Goal: Task Accomplishment & Management: Manage account settings

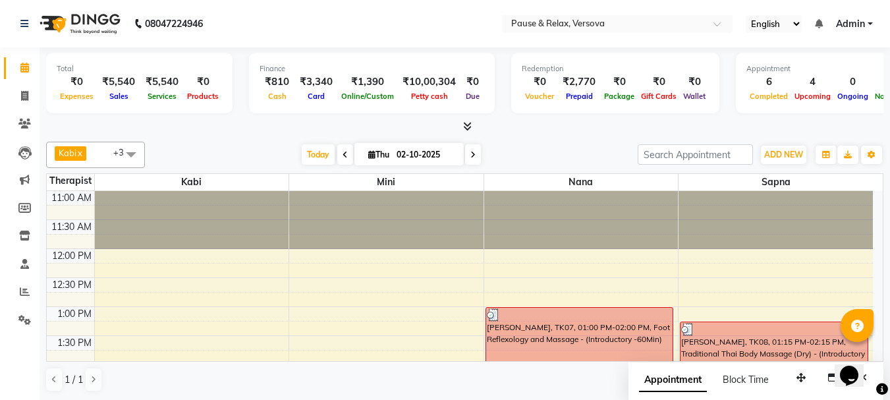
scroll to position [347, 0]
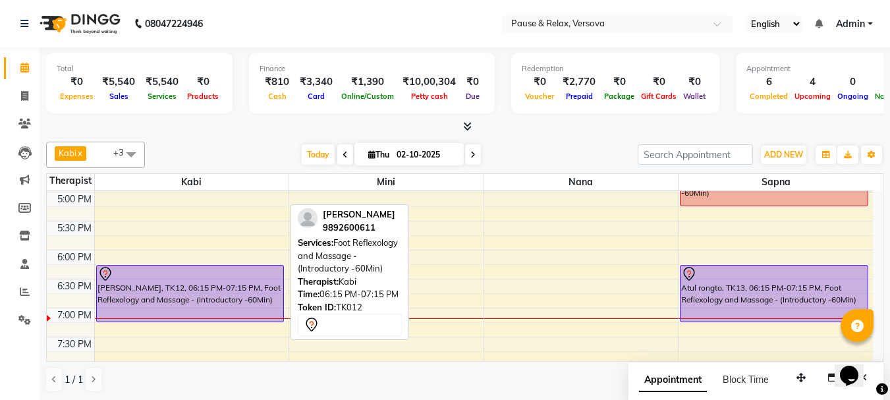
click at [132, 289] on div "[PERSON_NAME], TK12, 06:15 PM-07:15 PM, Foot Reflexology and Massage - (Introdu…" at bounding box center [190, 294] width 186 height 56
click at [132, 288] on div "[PERSON_NAME], TK12, 06:15 PM-07:15 PM, Foot Reflexology and Massage - (Introdu…" at bounding box center [190, 294] width 186 height 56
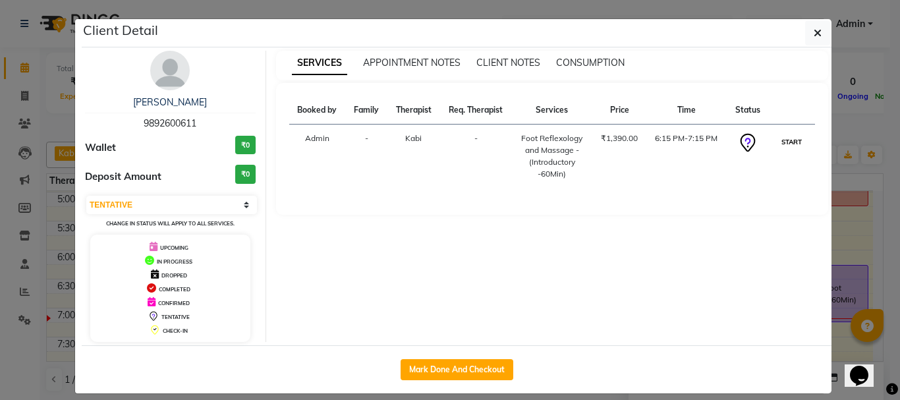
click at [793, 140] on button "START" at bounding box center [791, 142] width 27 height 16
select select "1"
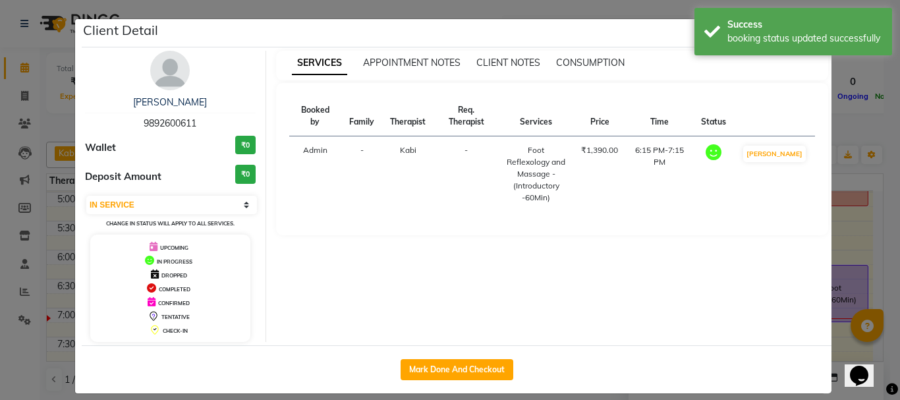
click at [857, 237] on ngb-modal-window "Client Detail [PERSON_NAME] 9892600611 Wallet ₹0 Deposit Amount ₹0 Select IN SE…" at bounding box center [450, 200] width 900 height 400
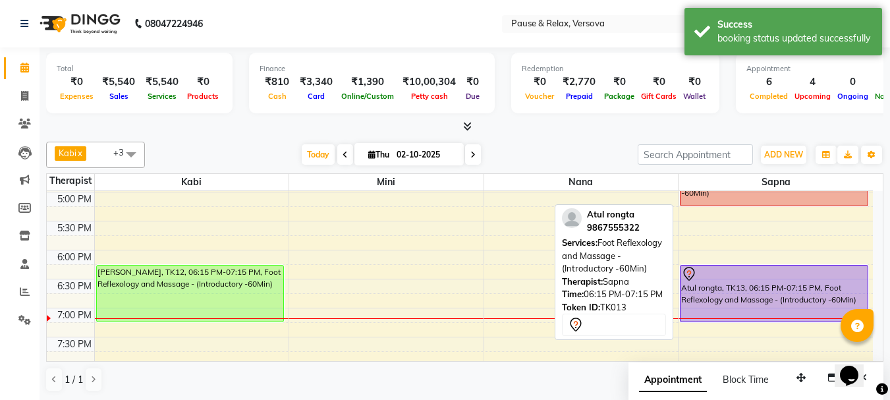
click at [829, 287] on div "Atul rongta, TK13, 06:15 PM-07:15 PM, Foot Reflexology and Massage - (Introduct…" at bounding box center [774, 294] width 187 height 56
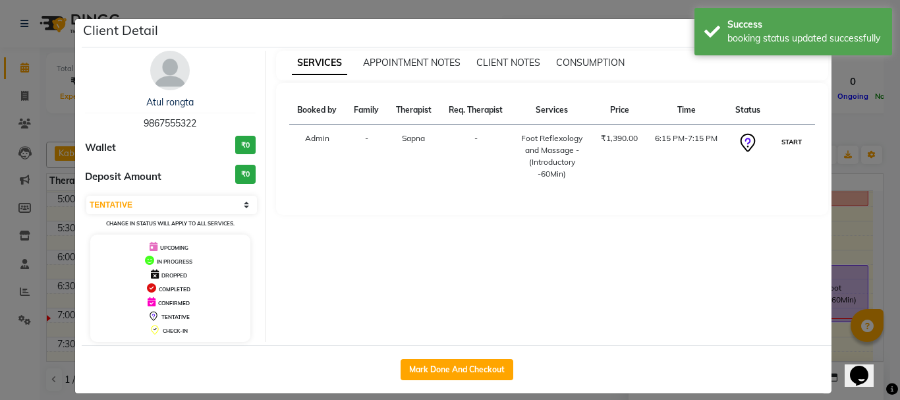
click at [785, 141] on button "START" at bounding box center [791, 142] width 27 height 16
select select "1"
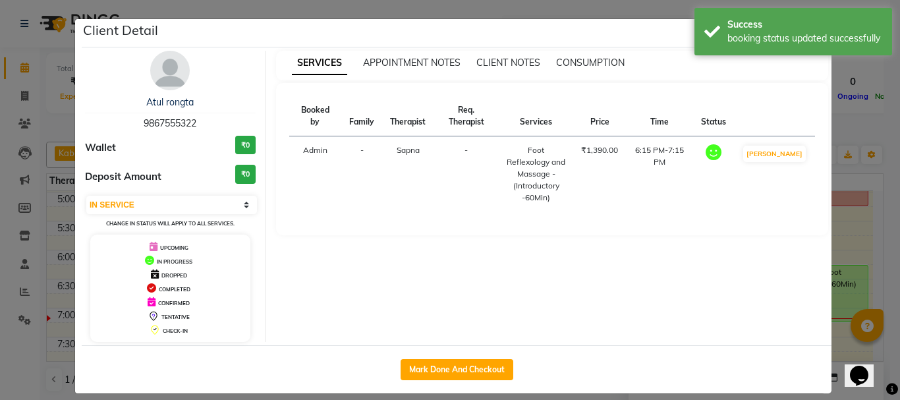
click at [851, 233] on ngb-modal-window "Client Detail Atul rongta 9867555322 Wallet ₹0 Deposit Amount ₹0 Select IN SERV…" at bounding box center [450, 200] width 900 height 400
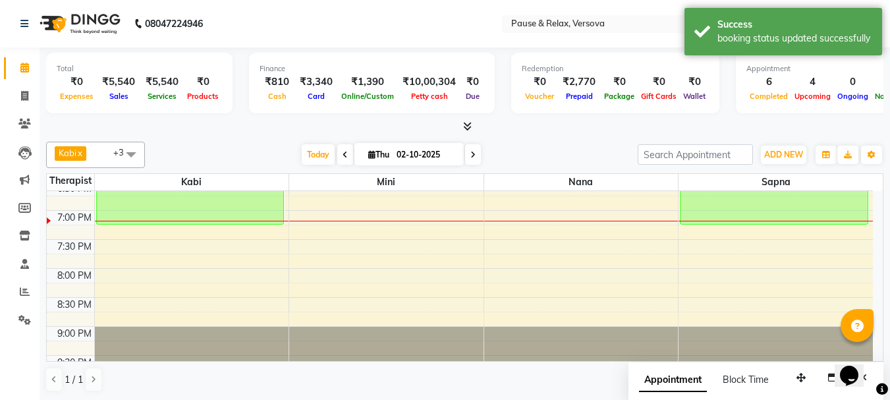
scroll to position [436, 0]
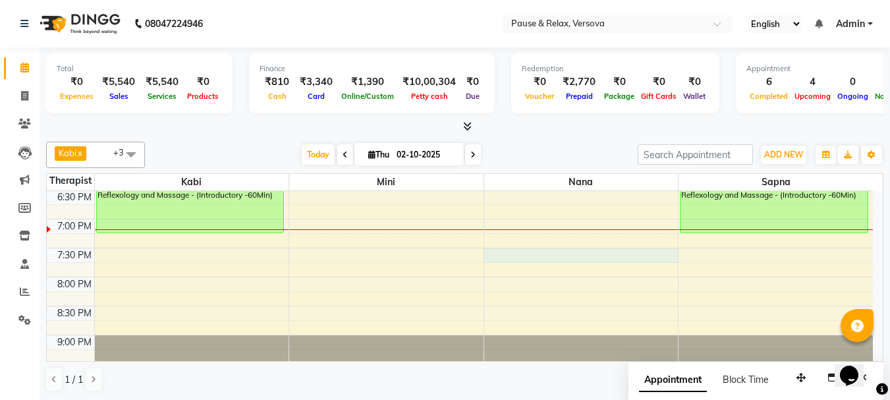
click at [582, 256] on div "11:00 AM 11:30 AM 12:00 PM 12:30 PM 1:00 PM 1:30 PM 2:00 PM 2:30 PM 3:00 PM 3:3…" at bounding box center [460, 74] width 826 height 637
select select "92407"
select select "tentative"
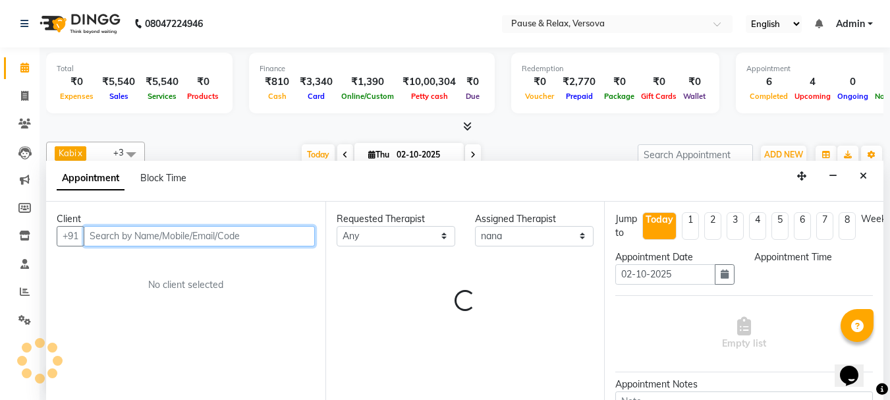
select select "1170"
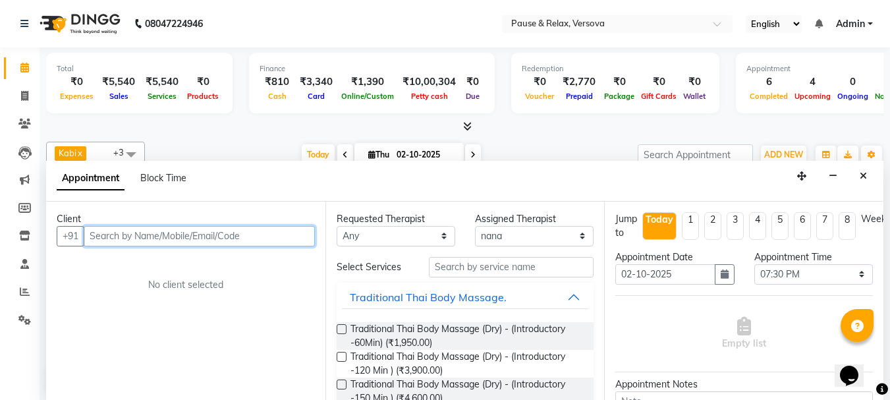
scroll to position [1, 0]
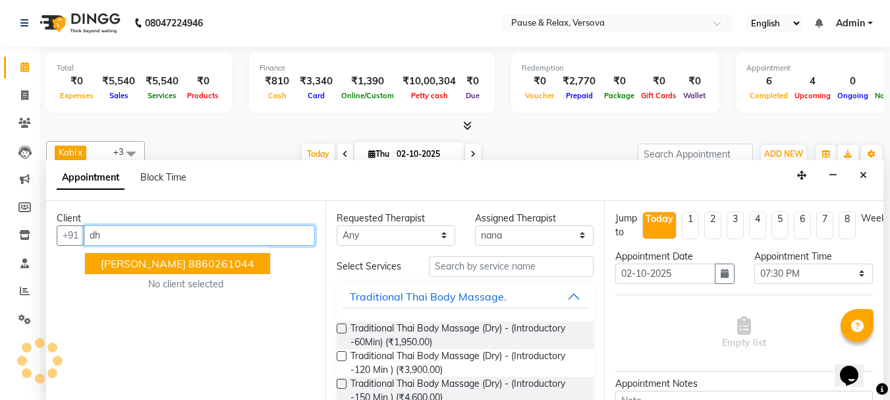
type input "d"
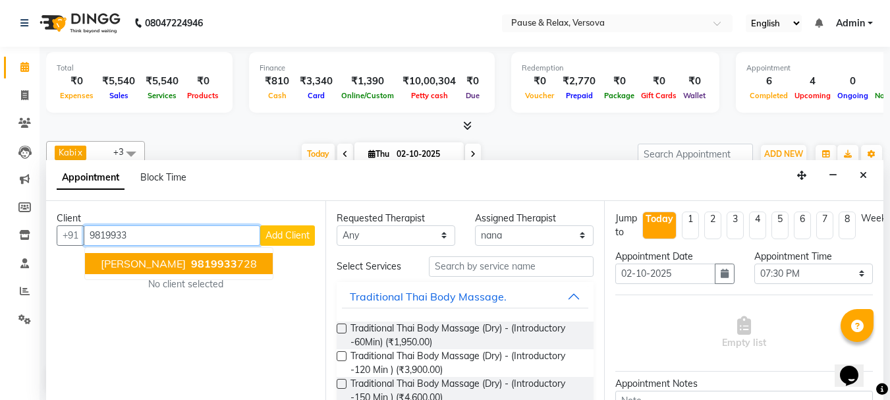
click at [163, 266] on span "[PERSON_NAME]" at bounding box center [143, 263] width 85 height 13
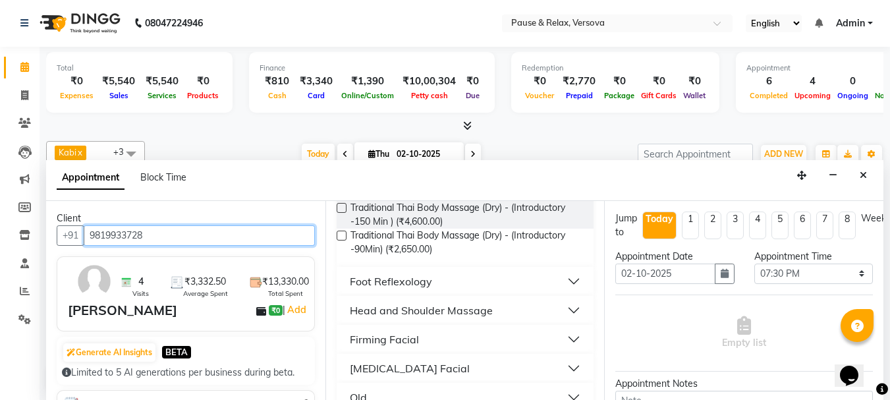
scroll to position [175, 0]
type input "9819933728"
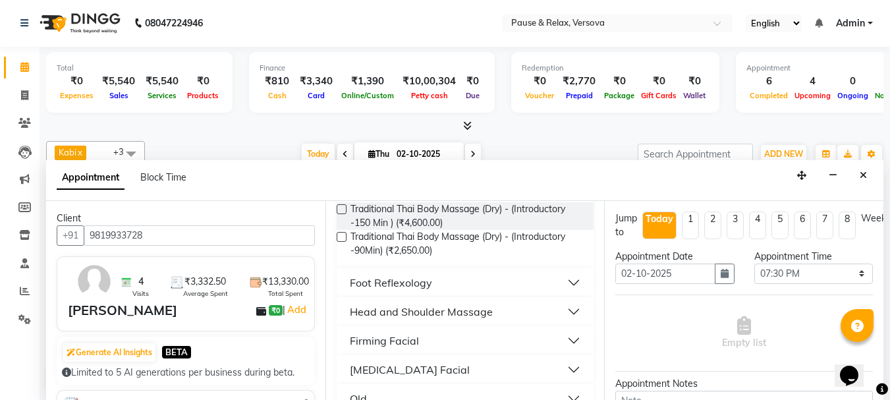
click at [565, 281] on button "Foot Reflexology" at bounding box center [465, 283] width 247 height 24
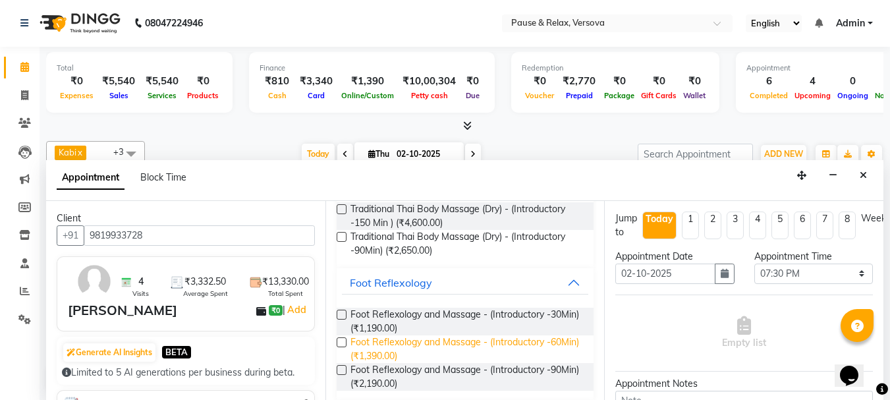
click at [499, 341] on span "Foot Reflexology and Massage - (Introductory -60Min) (₹1,390.00)" at bounding box center [467, 349] width 233 height 28
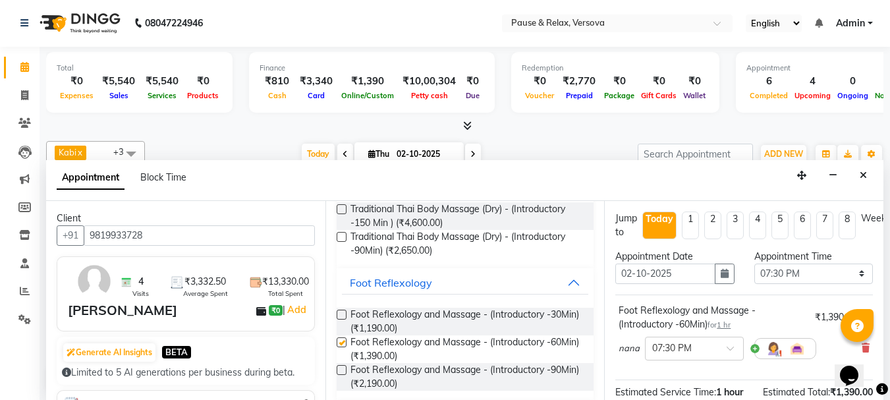
checkbox input "false"
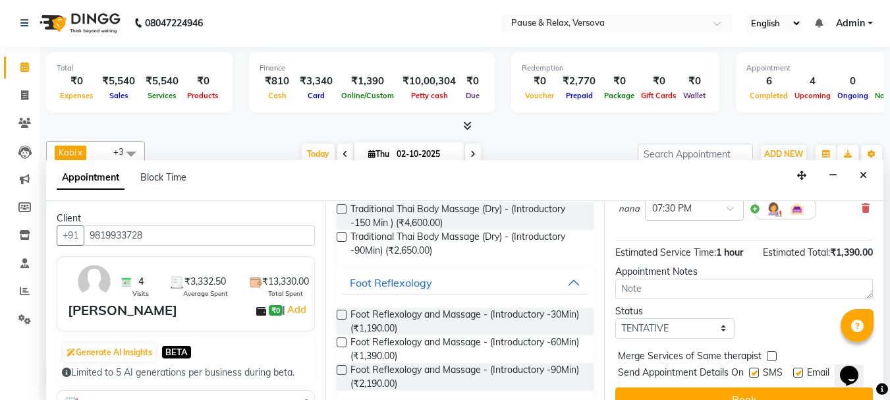
scroll to position [171, 0]
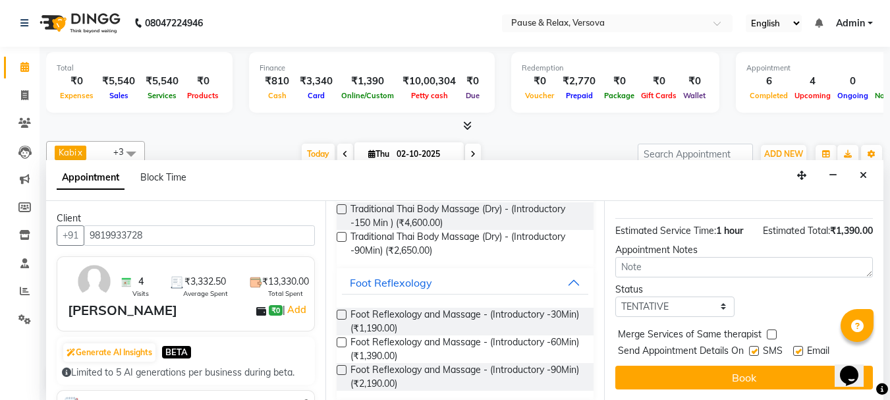
click at [798, 346] on label at bounding box center [798, 351] width 10 height 10
click at [798, 348] on input "checkbox" at bounding box center [797, 352] width 9 height 9
checkbox input "false"
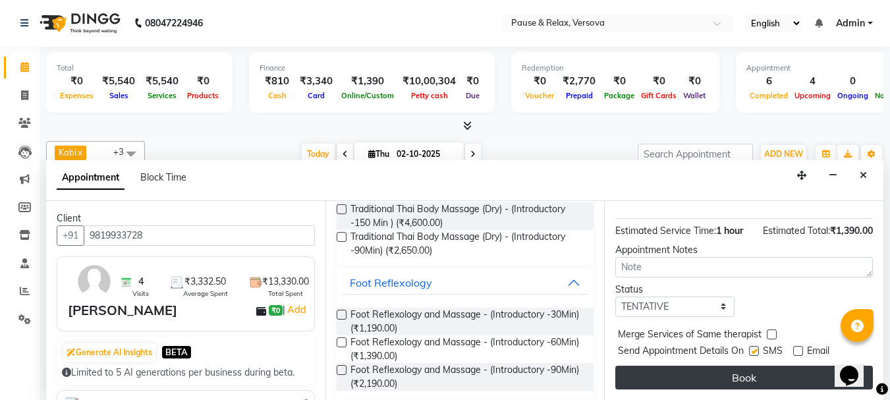
click at [793, 366] on button "Book" at bounding box center [744, 378] width 258 height 24
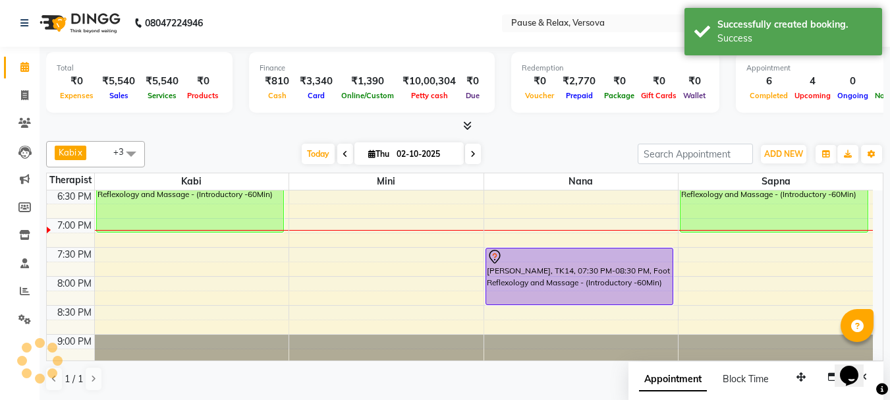
scroll to position [0, 0]
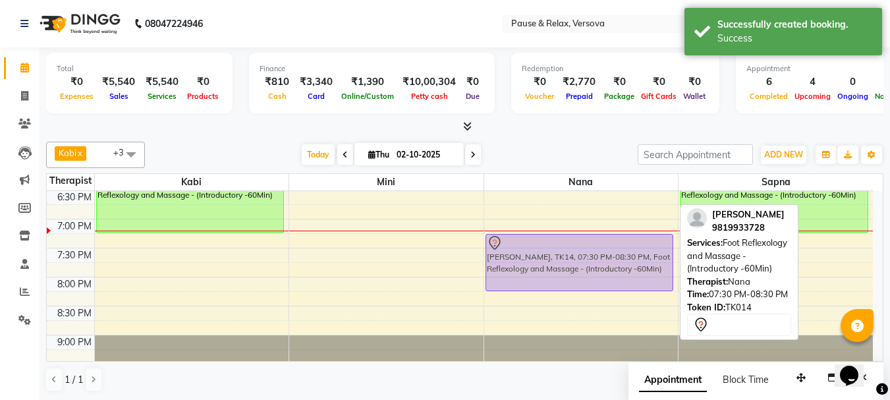
drag, startPoint x: 581, startPoint y: 256, endPoint x: 581, endPoint y: 245, distance: 10.5
click at [581, 245] on div "[PERSON_NAME], TK07, 01:00 PM-02:00 PM, Foot Reflexology and Massage - (Introdu…" at bounding box center [581, 74] width 194 height 637
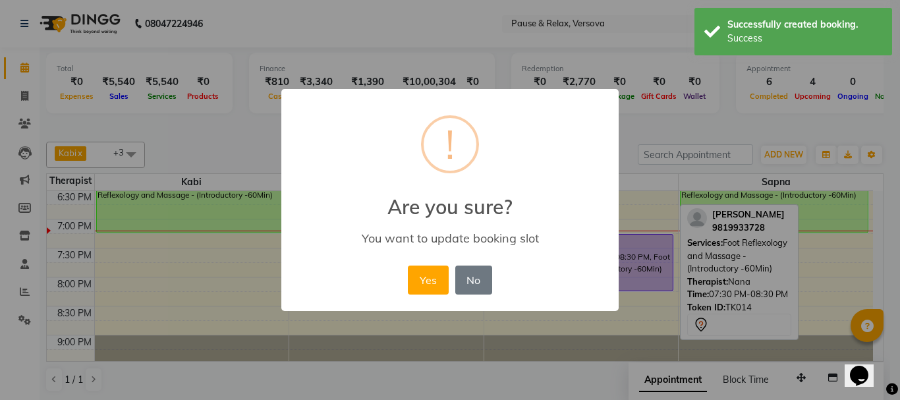
click at [424, 277] on button "Yes" at bounding box center [428, 280] width 40 height 29
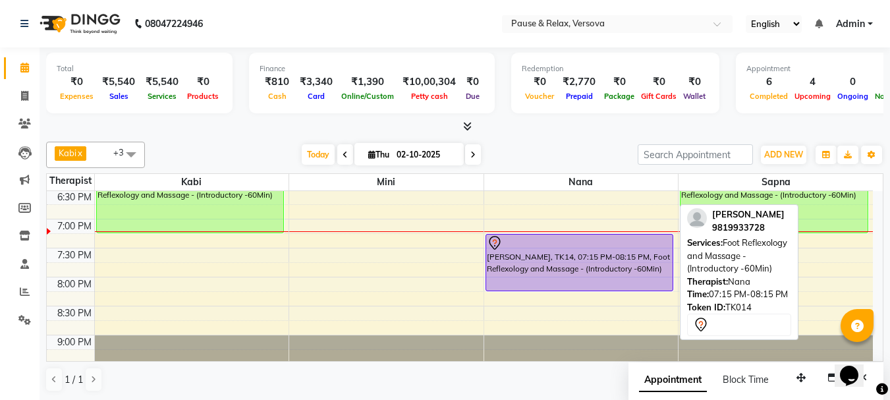
click at [588, 242] on div at bounding box center [579, 243] width 185 height 16
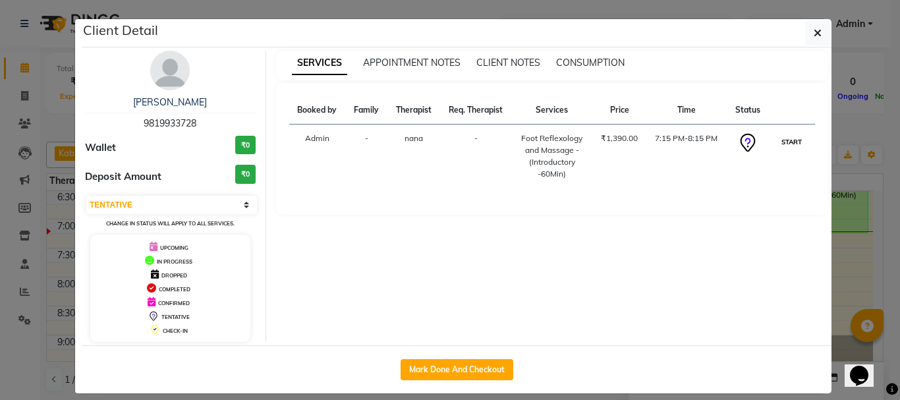
click at [789, 139] on button "START" at bounding box center [791, 142] width 27 height 16
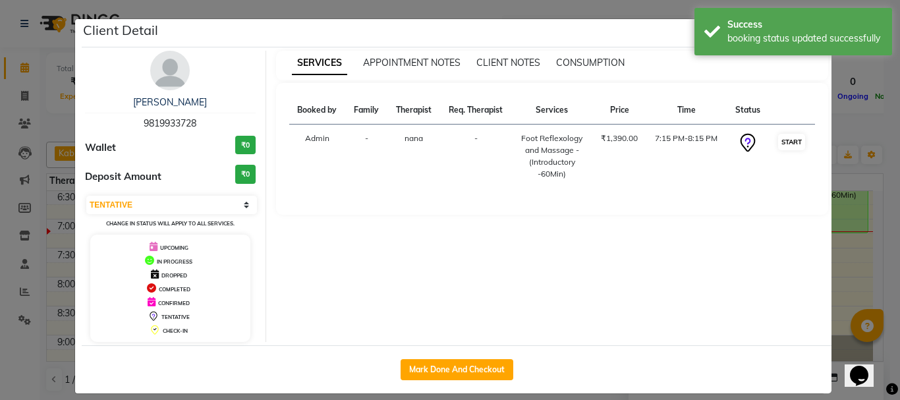
select select "1"
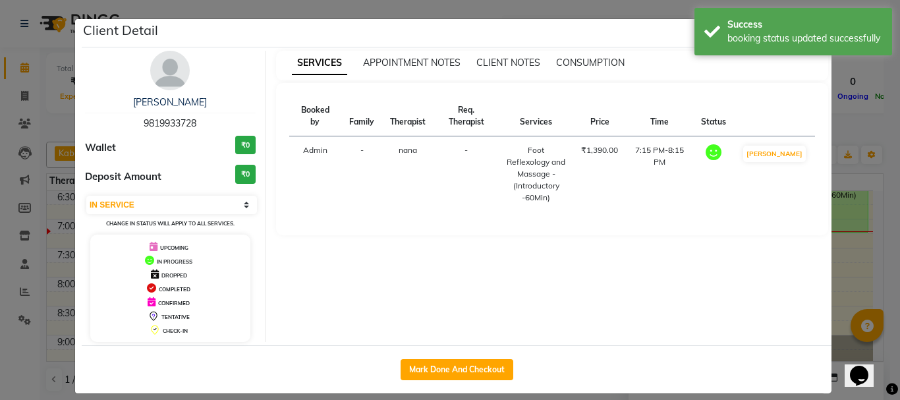
click at [851, 248] on ngb-modal-window "Client Detail [PERSON_NAME] 9819933728 Wallet ₹0 Deposit Amount ₹0 Select IN SE…" at bounding box center [450, 200] width 900 height 400
